Goal: Check status: Check status

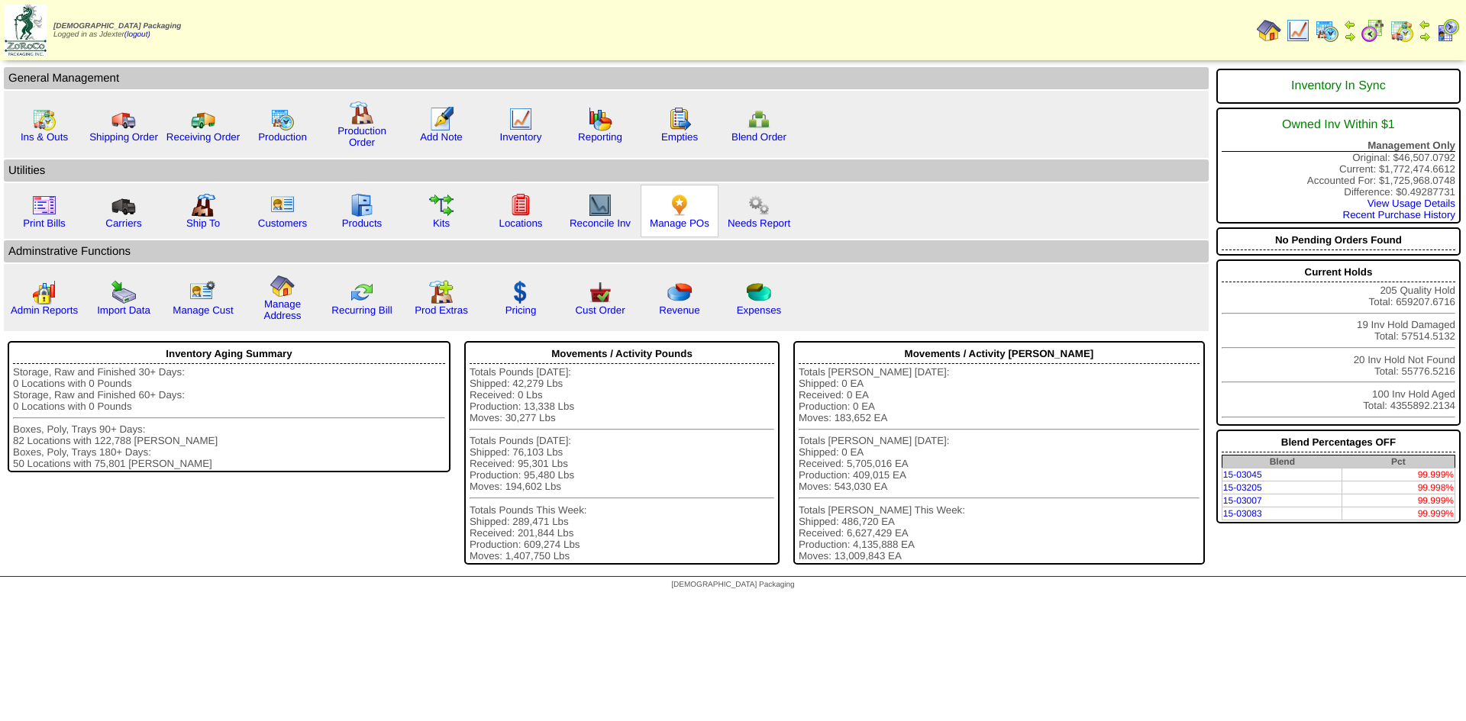
click at [673, 230] on div "Manage POs" at bounding box center [679, 211] width 78 height 53
click at [686, 224] on link "Manage POs" at bounding box center [680, 223] width 60 height 11
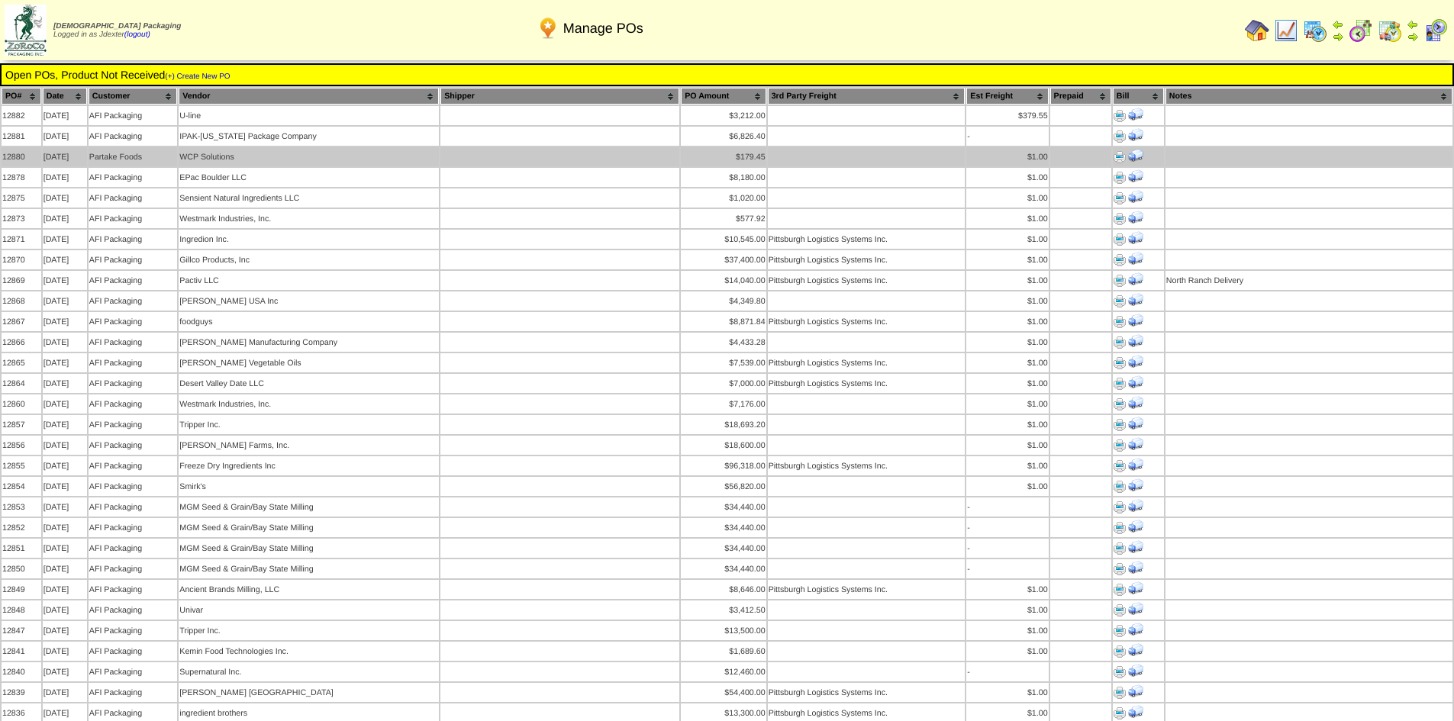
click at [1118, 153] on img at bounding box center [1120, 157] width 12 height 12
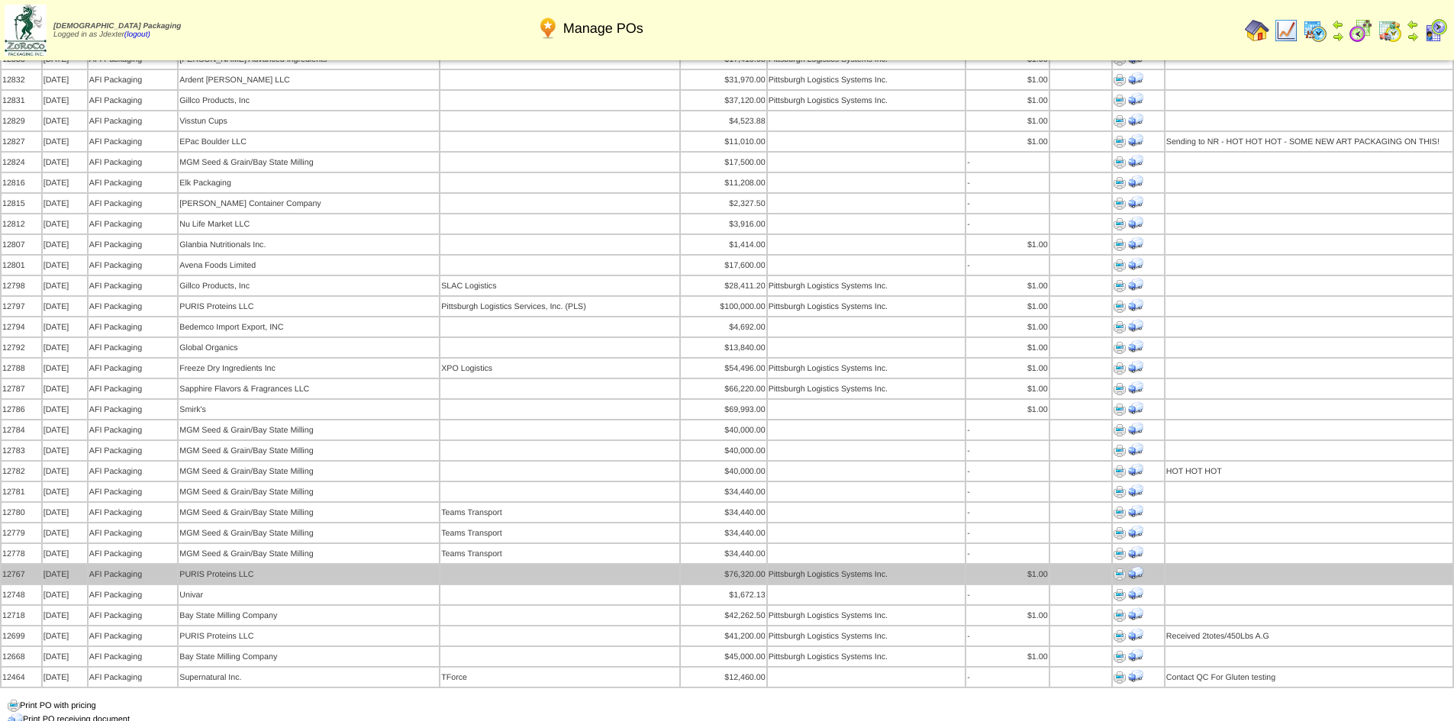
scroll to position [763, 0]
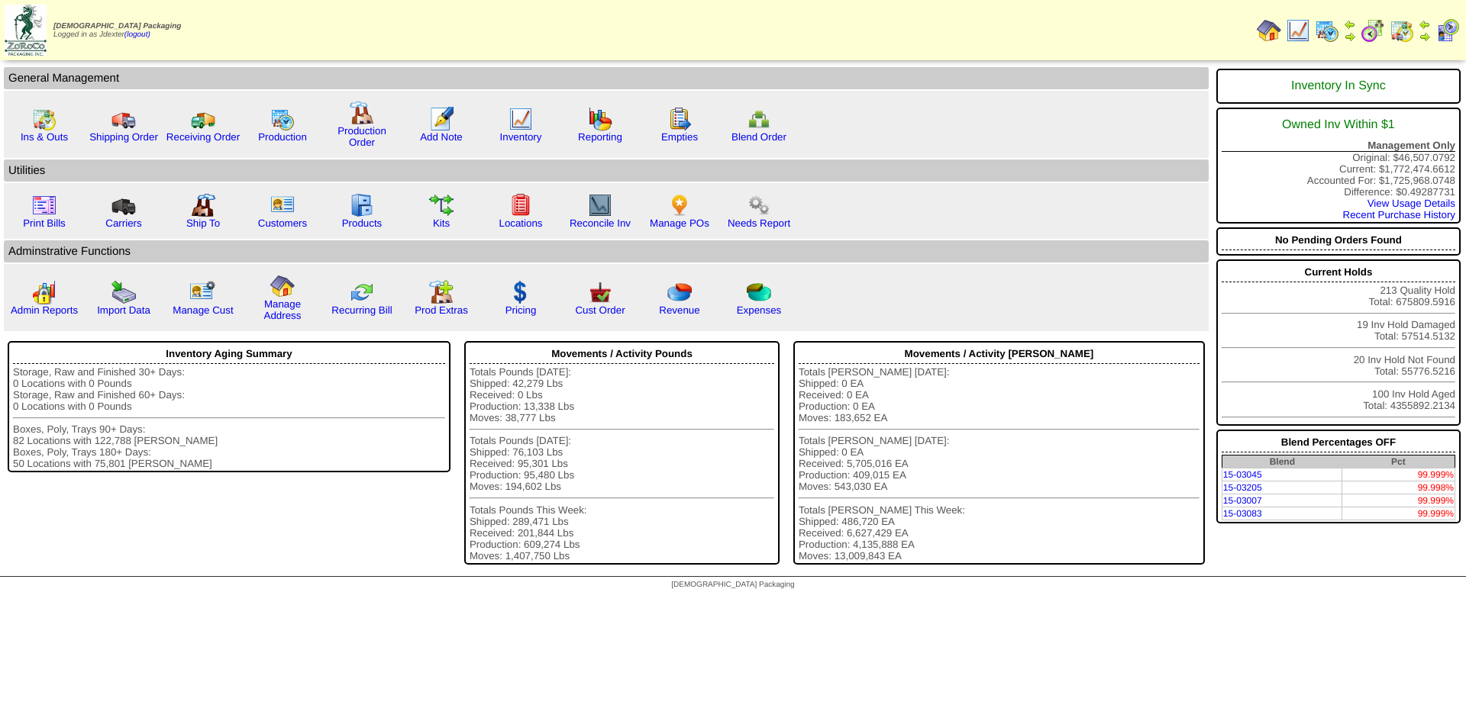
click at [1423, 31] on img at bounding box center [1424, 37] width 12 height 12
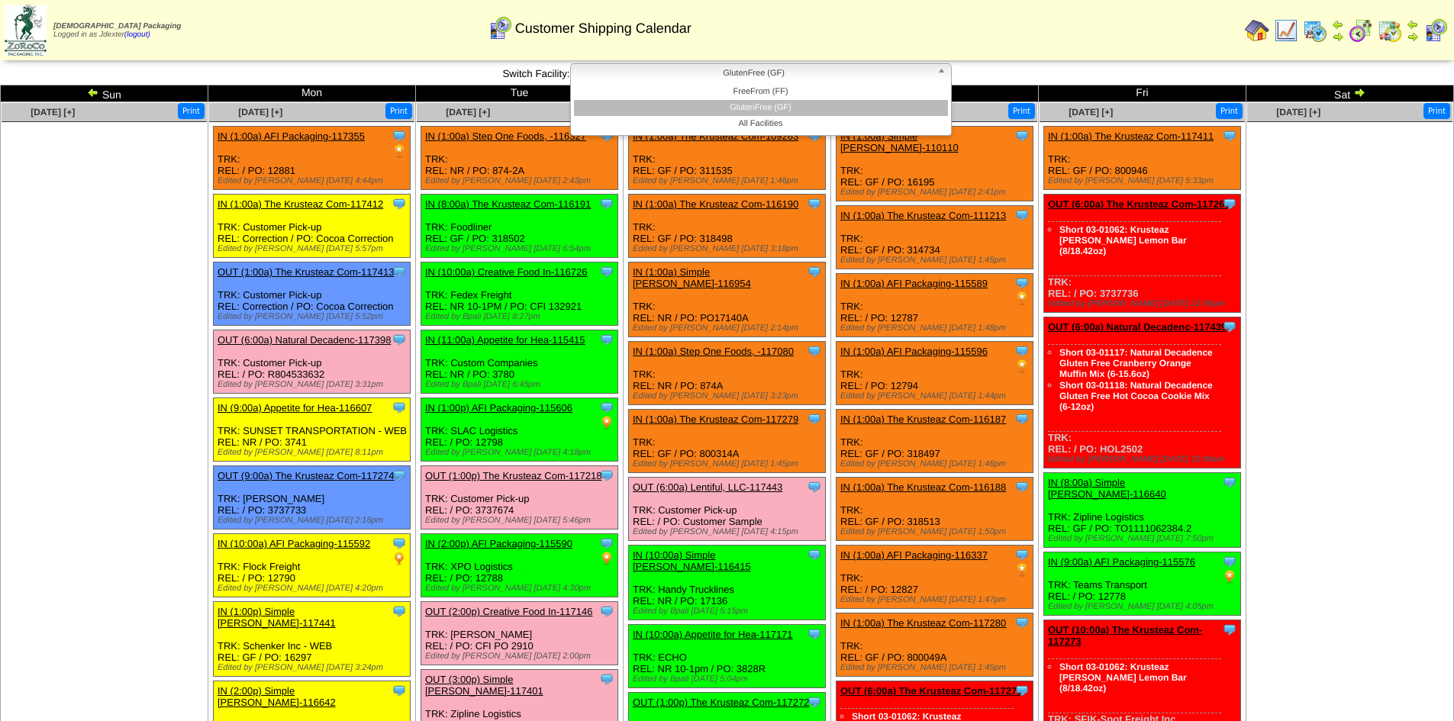
click at [805, 72] on span "GlutenFree (GF)" at bounding box center [754, 73] width 354 height 18
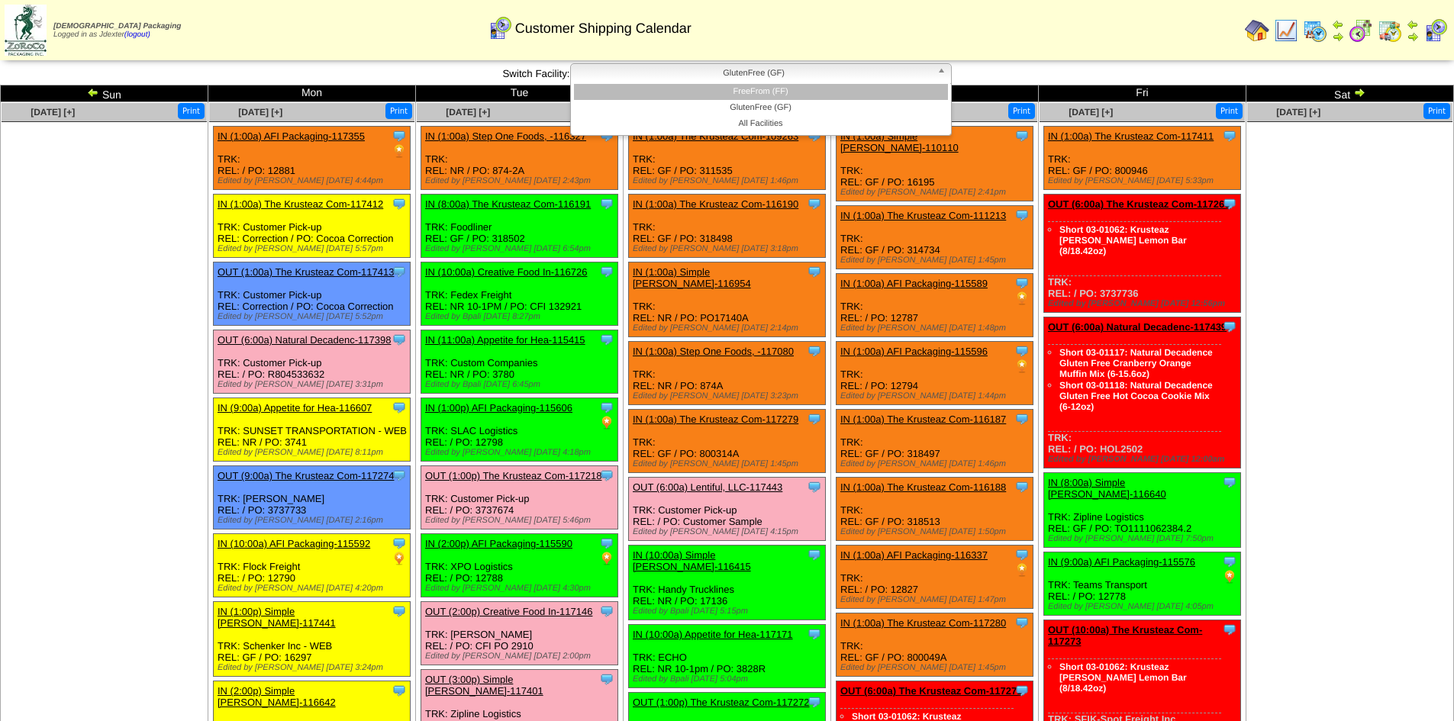
click at [785, 92] on li "FreeFrom (FF)" at bounding box center [761, 92] width 374 height 16
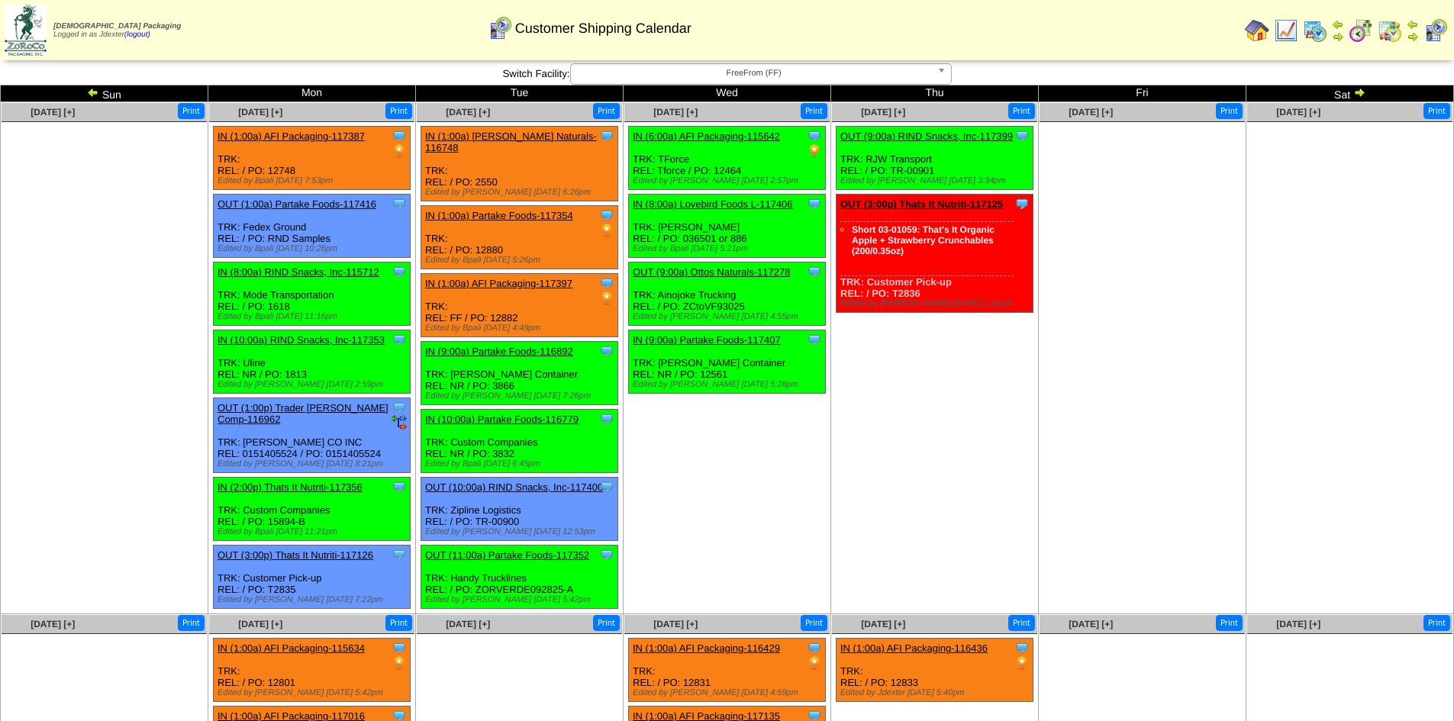
click at [545, 210] on link "IN (1:00a) Partake Foods-117354" at bounding box center [499, 215] width 148 height 11
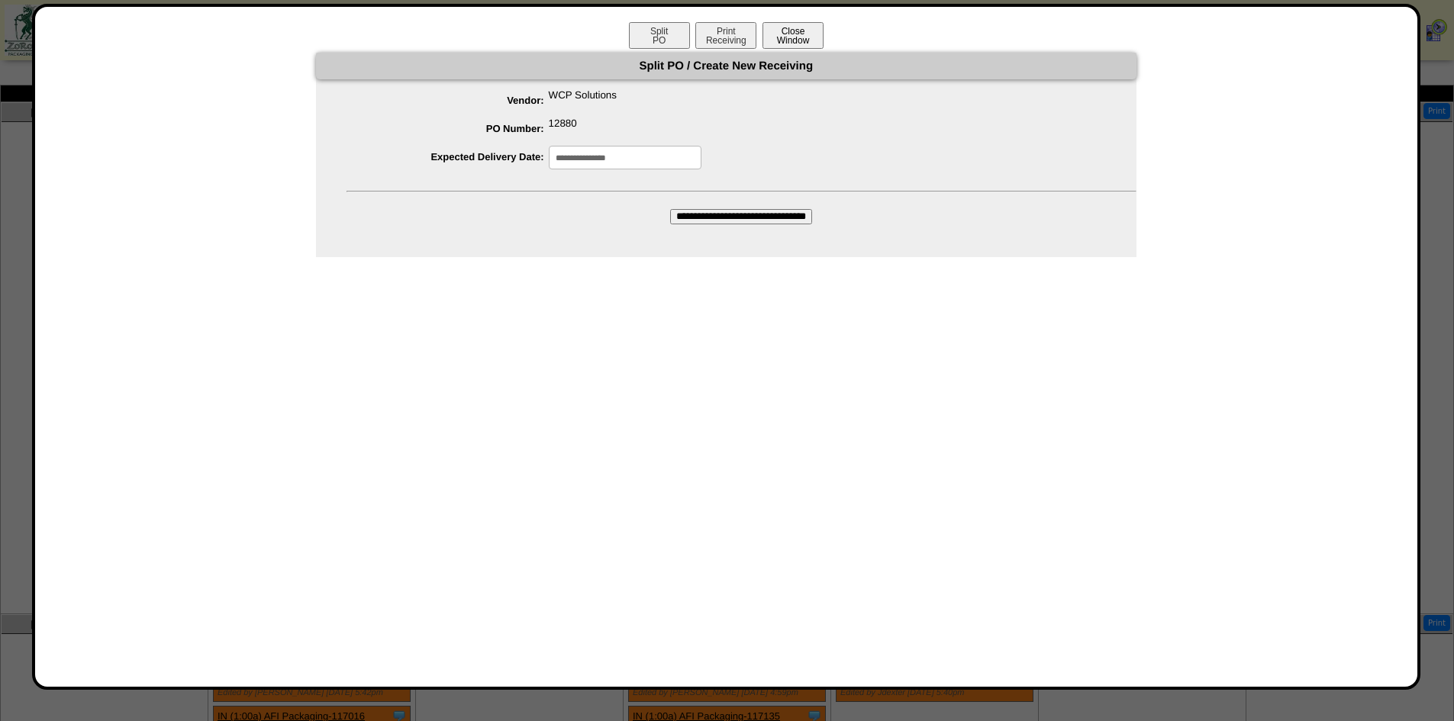
click at [805, 35] on button "Close Window" at bounding box center [793, 35] width 61 height 27
